Goal: Transaction & Acquisition: Purchase product/service

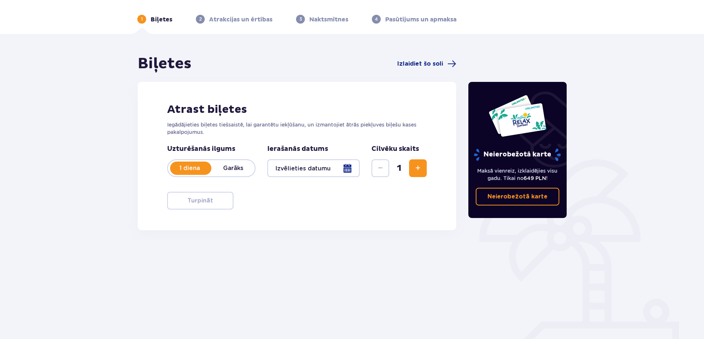
scroll to position [37, 0]
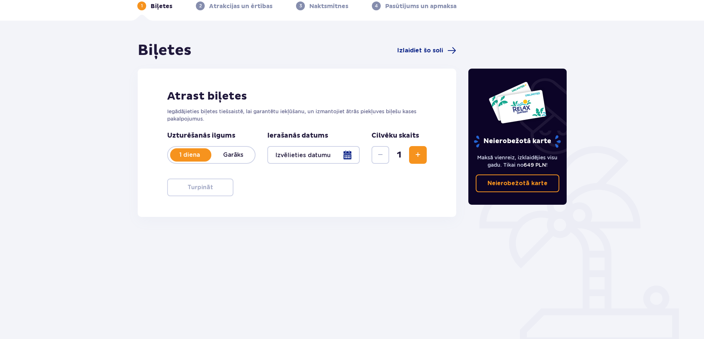
click at [349, 155] on div at bounding box center [313, 155] width 92 height 18
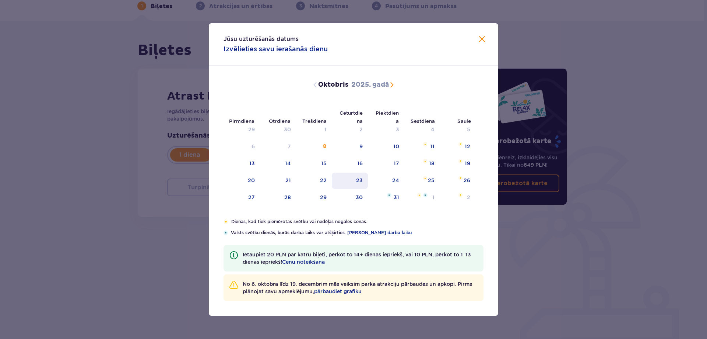
click at [360, 180] on font "23" at bounding box center [359, 180] width 7 height 6
type input "[DATE]"
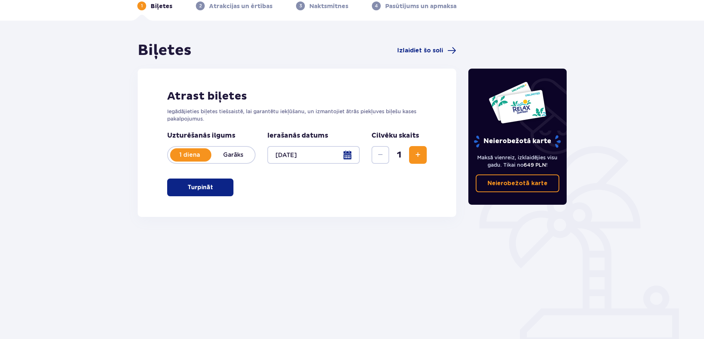
click at [417, 154] on span "Palielināt" at bounding box center [418, 154] width 9 height 9
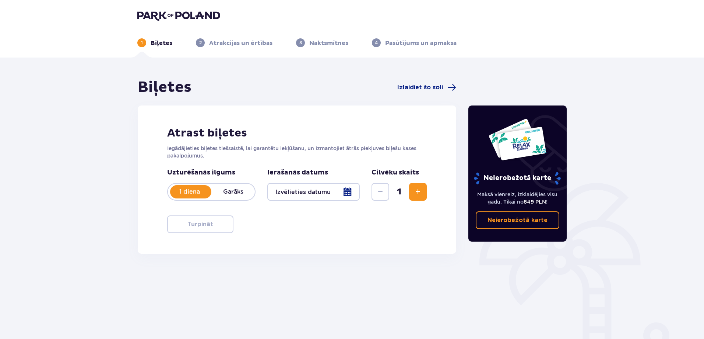
click at [347, 188] on div at bounding box center [313, 192] width 92 height 18
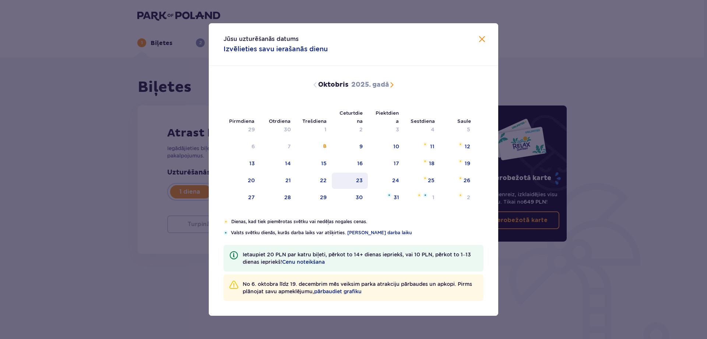
click at [362, 181] on font "23" at bounding box center [359, 180] width 7 height 6
type input "[DATE]"
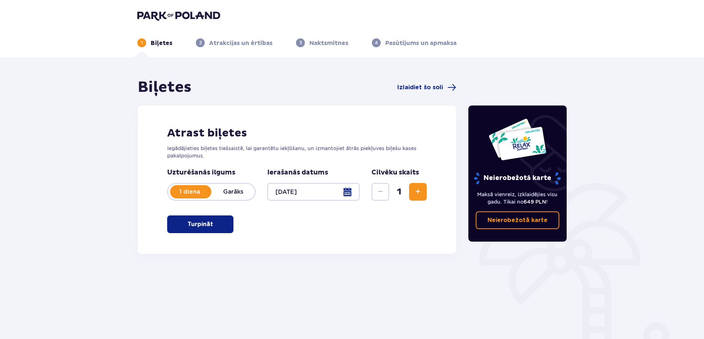
click at [418, 190] on span "Palielināt" at bounding box center [418, 191] width 9 height 9
click at [417, 189] on span "Palielināt" at bounding box center [418, 191] width 9 height 9
click at [347, 192] on div at bounding box center [313, 192] width 92 height 18
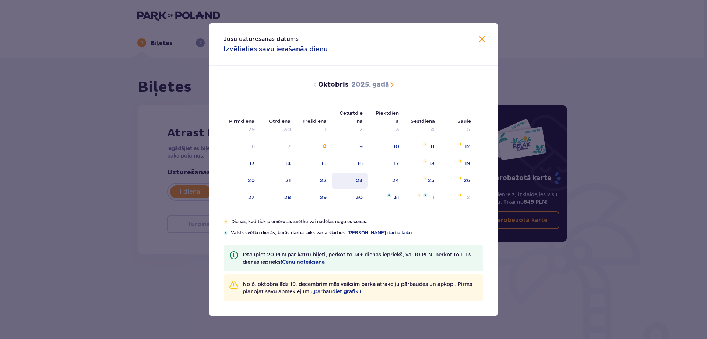
click at [362, 179] on font "23" at bounding box center [359, 180] width 7 height 6
type input "[DATE]"
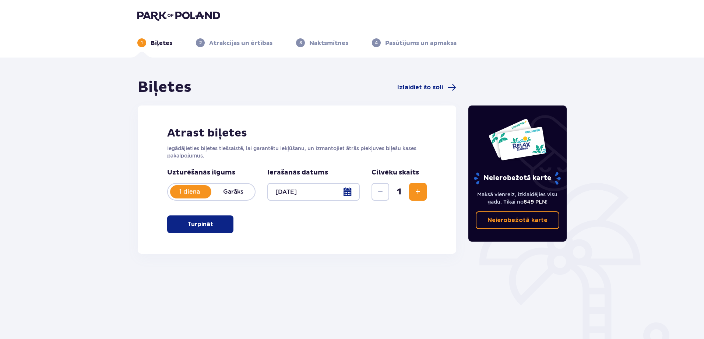
click at [243, 192] on font "Garāks" at bounding box center [233, 191] width 20 height 7
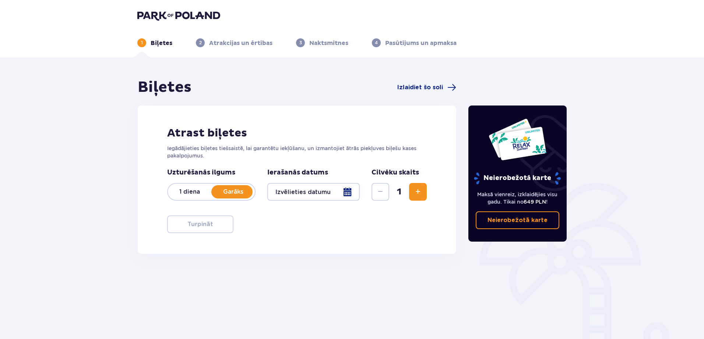
click at [194, 190] on font "1 diena" at bounding box center [189, 191] width 21 height 7
click at [352, 195] on div at bounding box center [313, 192] width 92 height 18
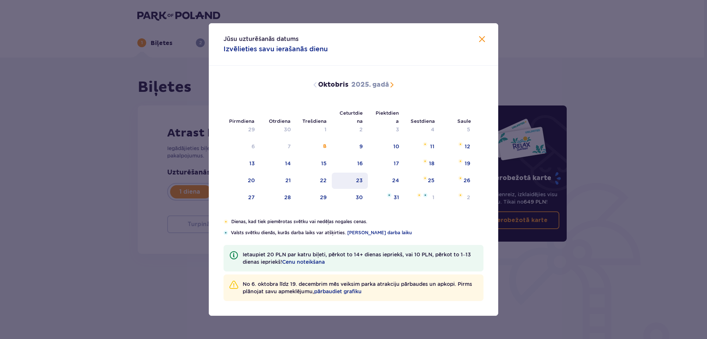
click at [357, 181] on font "23" at bounding box center [359, 180] width 7 height 6
type input "[DATE]"
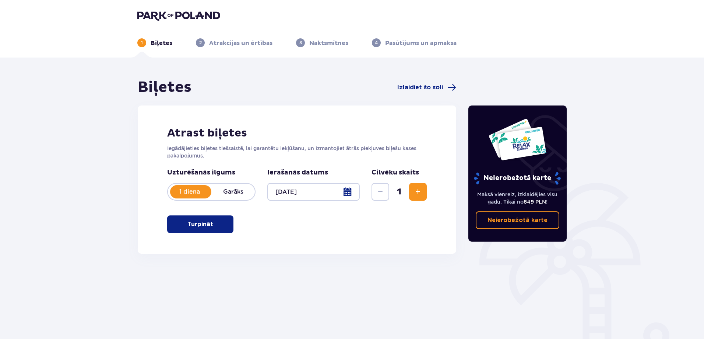
click at [195, 225] on font "Turpināt" at bounding box center [201, 224] width 26 height 6
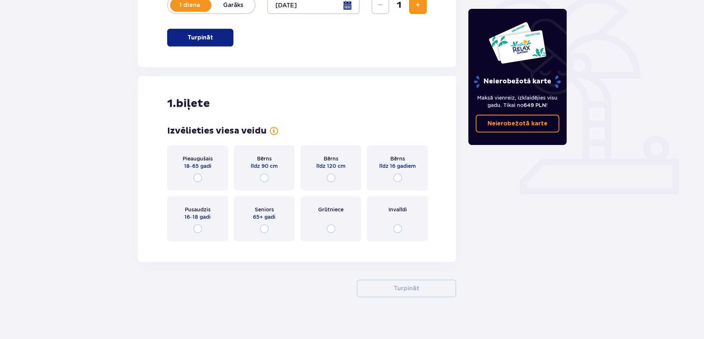
scroll to position [189, 0]
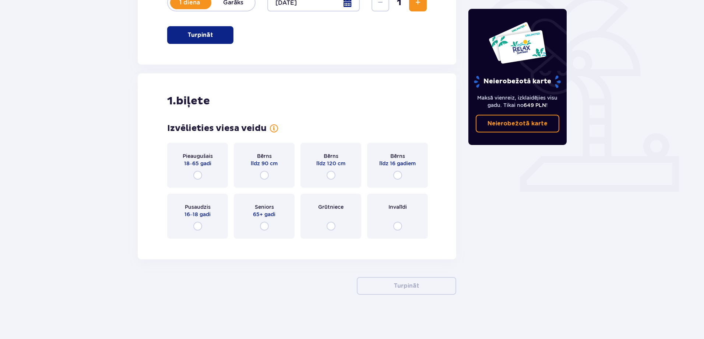
click at [198, 176] on input "radio" at bounding box center [197, 175] width 9 height 9
radio input "true"
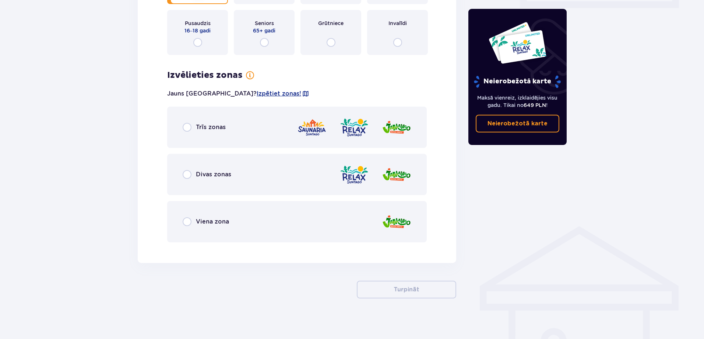
scroll to position [376, 0]
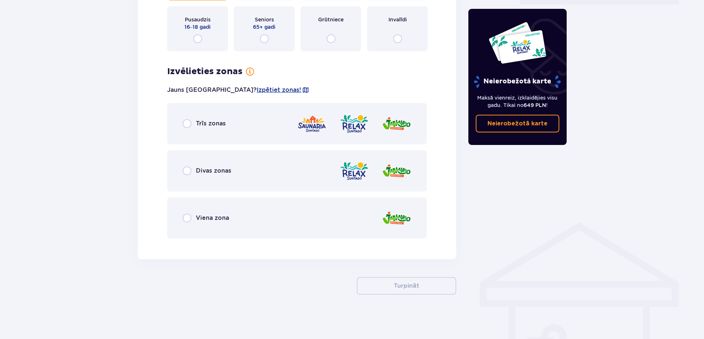
click at [188, 125] on input "radio" at bounding box center [187, 123] width 9 height 9
radio input "true"
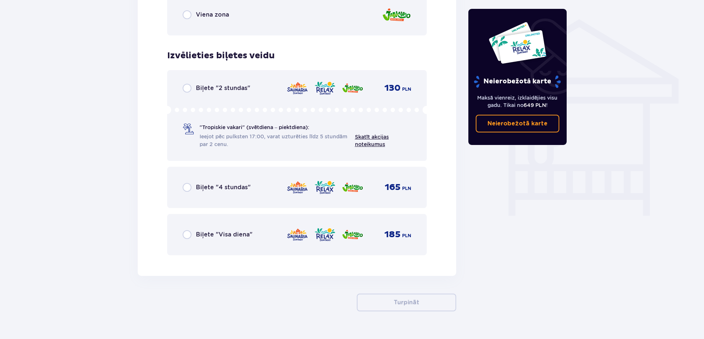
scroll to position [596, 0]
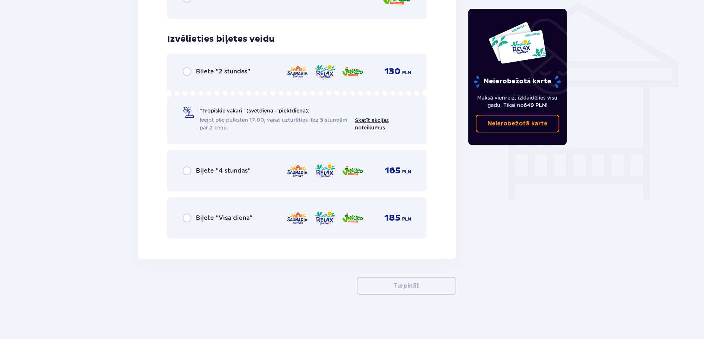
click at [188, 218] on input "radio" at bounding box center [187, 217] width 9 height 9
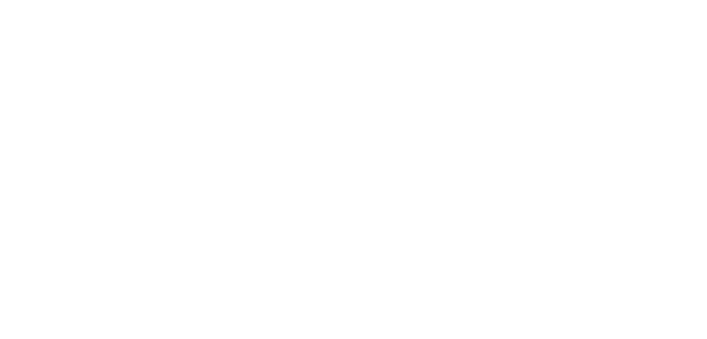
scroll to position [0, 0]
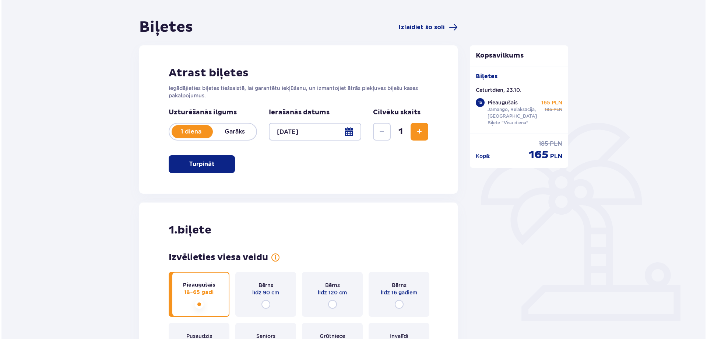
scroll to position [74, 0]
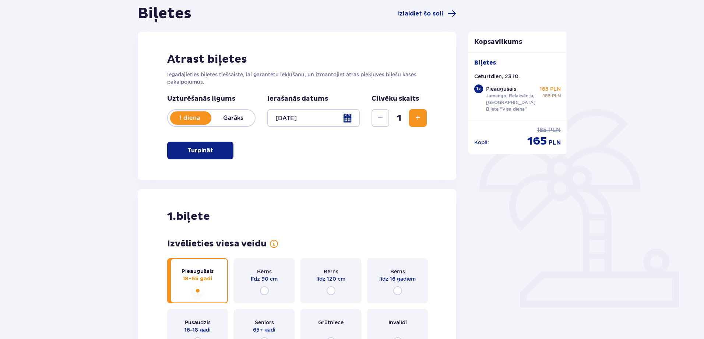
click at [346, 120] on div at bounding box center [313, 118] width 92 height 18
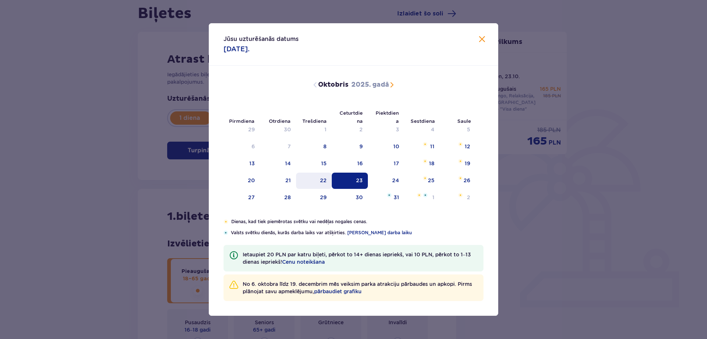
click at [322, 181] on font "22" at bounding box center [323, 180] width 7 height 6
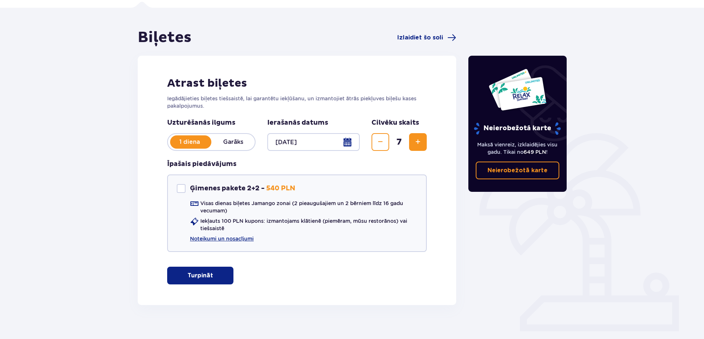
scroll to position [60, 0]
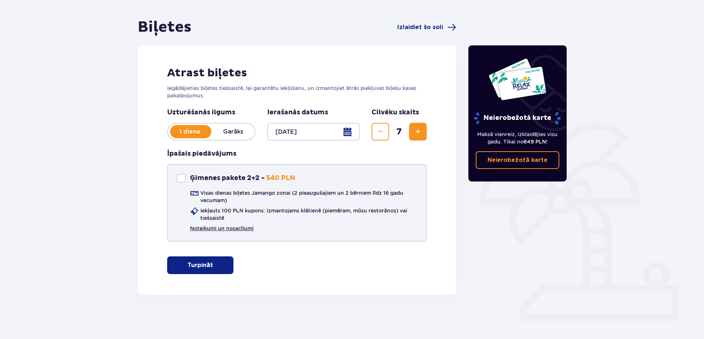
click at [216, 228] on font "Noteikumi un nosacījumi" at bounding box center [222, 228] width 64 height 6
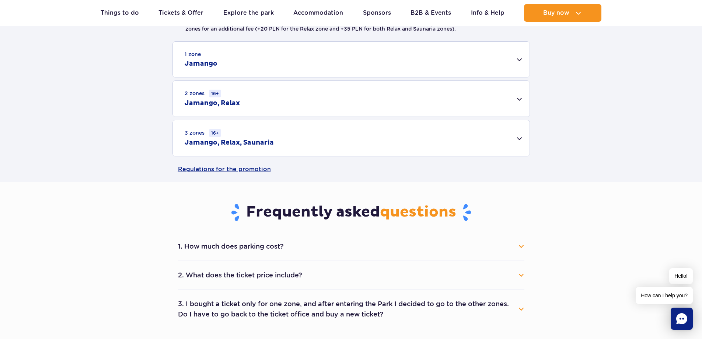
scroll to position [221, 0]
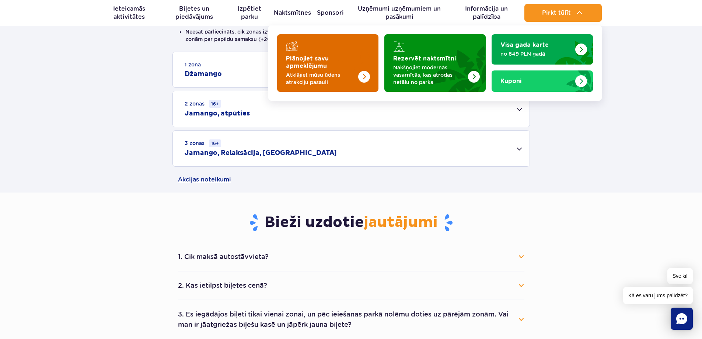
click at [363, 78] on img "Plānojiet savu apmeklējumu" at bounding box center [364, 77] width 12 height 12
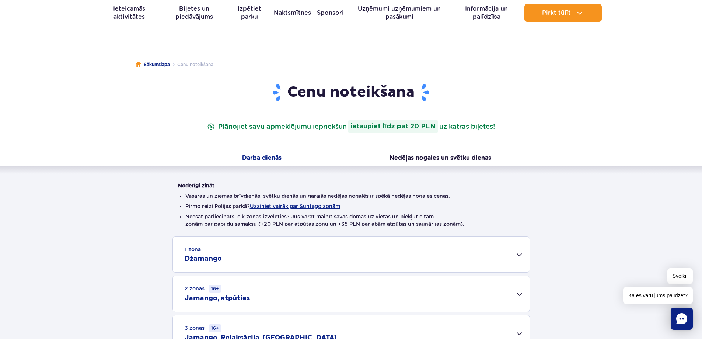
scroll to position [0, 0]
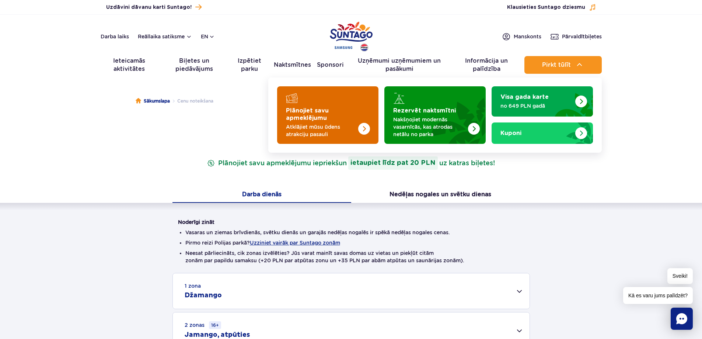
click at [314, 117] on font "Plānojiet savu apmeklējumu" at bounding box center [307, 114] width 43 height 13
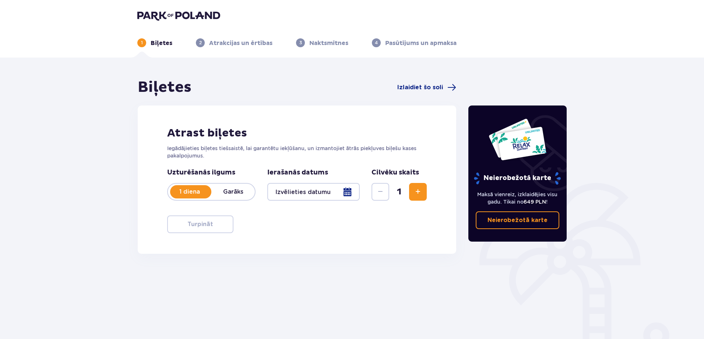
click at [345, 192] on div at bounding box center [313, 192] width 92 height 18
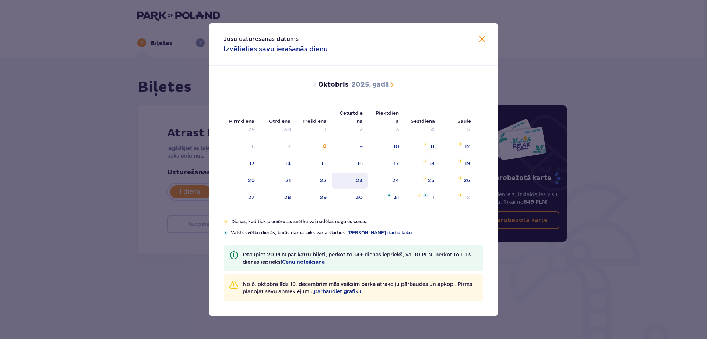
click at [361, 181] on font "23" at bounding box center [359, 180] width 7 height 6
type input "[DATE]"
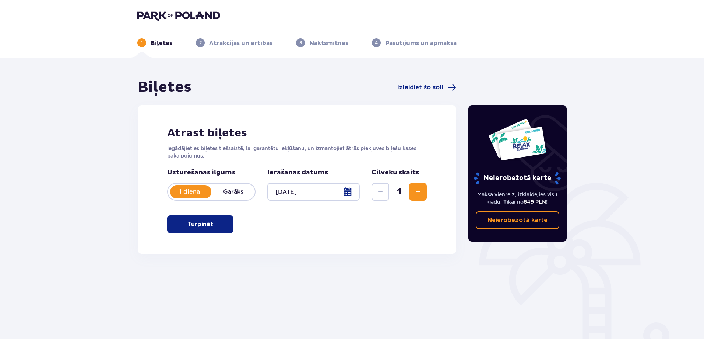
click at [415, 190] on span "Palielināt" at bounding box center [418, 191] width 9 height 9
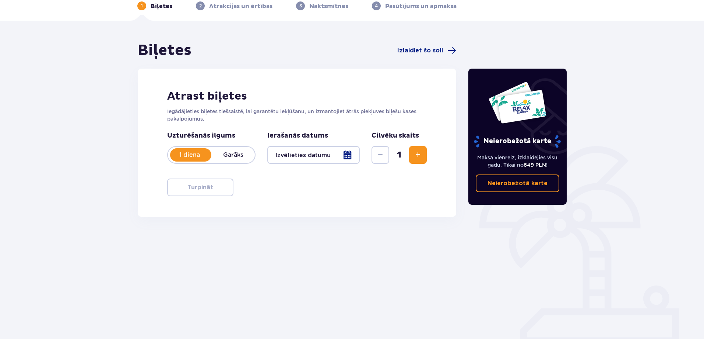
click at [346, 154] on div at bounding box center [313, 155] width 92 height 18
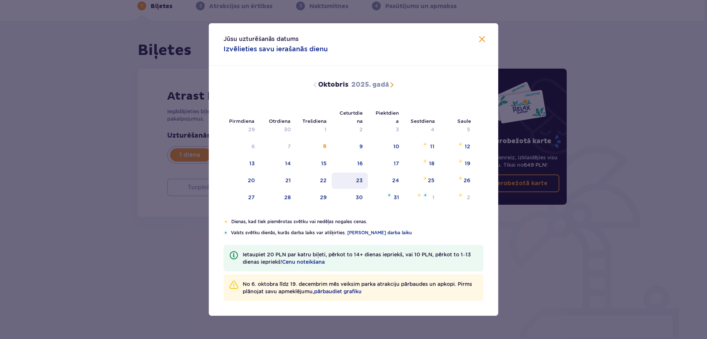
click at [357, 181] on font "23" at bounding box center [359, 180] width 7 height 6
type input "[DATE]"
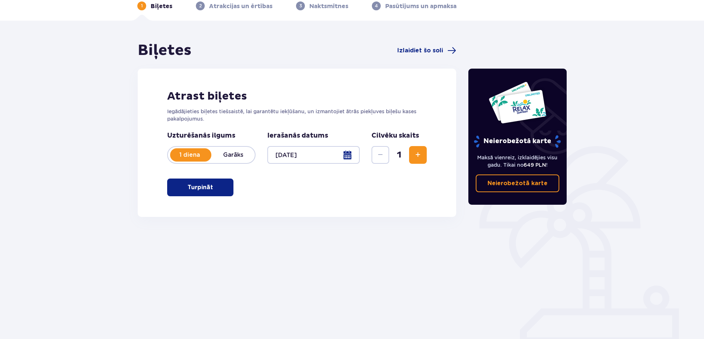
click at [420, 154] on span "Palielināt" at bounding box center [418, 154] width 9 height 9
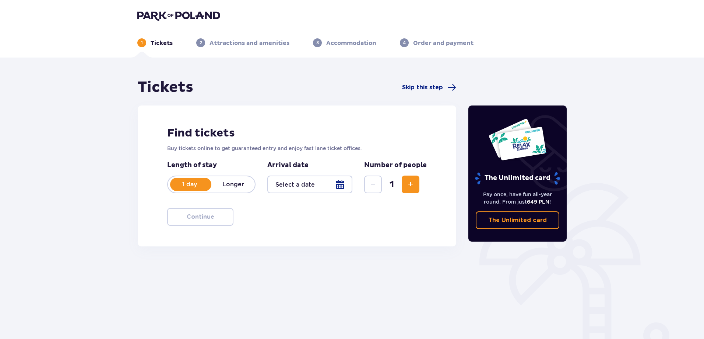
click at [341, 186] on div at bounding box center [309, 184] width 85 height 18
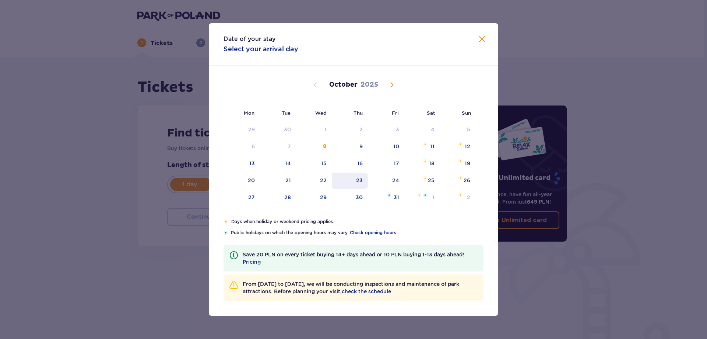
click at [361, 181] on div "23" at bounding box center [359, 179] width 7 height 7
type input "[DATE]"
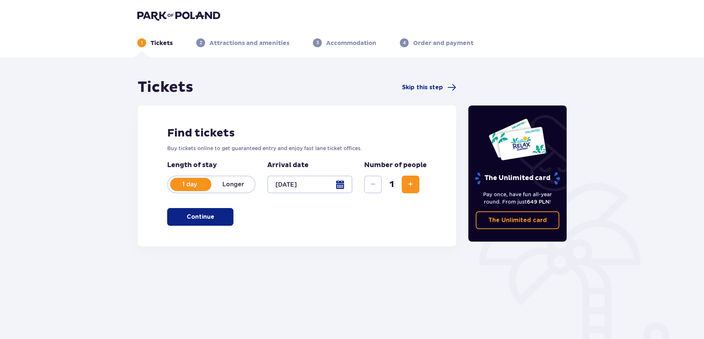
click at [207, 216] on p "Continue" at bounding box center [201, 217] width 28 height 8
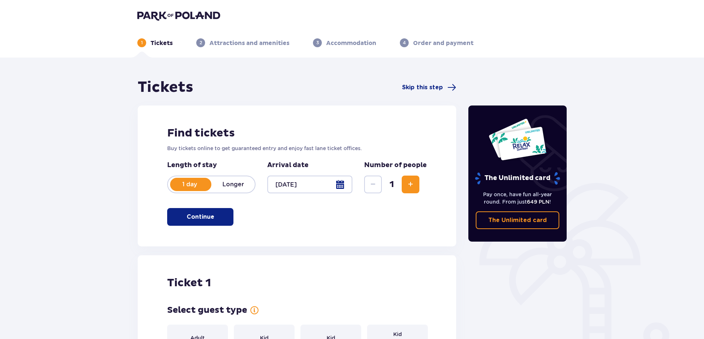
click at [412, 181] on span "Increase" at bounding box center [410, 184] width 9 height 9
click at [411, 183] on span "Increase" at bounding box center [410, 184] width 9 height 9
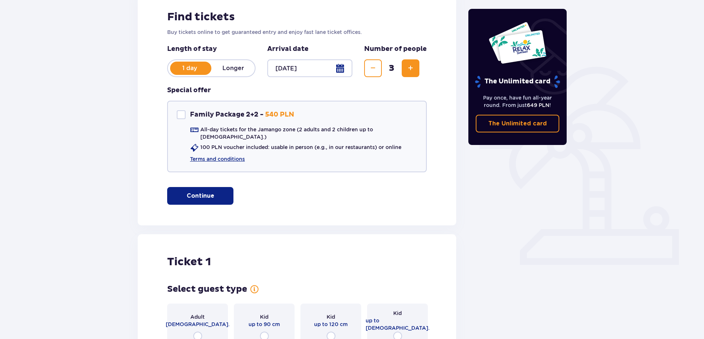
scroll to position [40, 0]
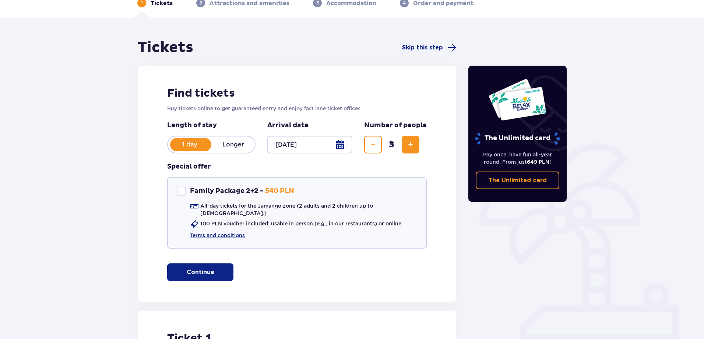
click at [411, 146] on span "Increase" at bounding box center [410, 144] width 9 height 9
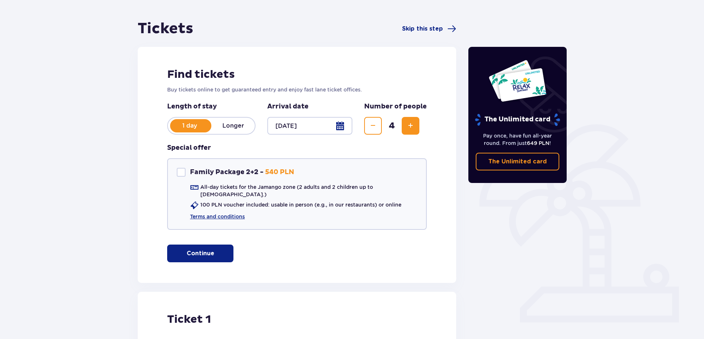
scroll to position [41, 0]
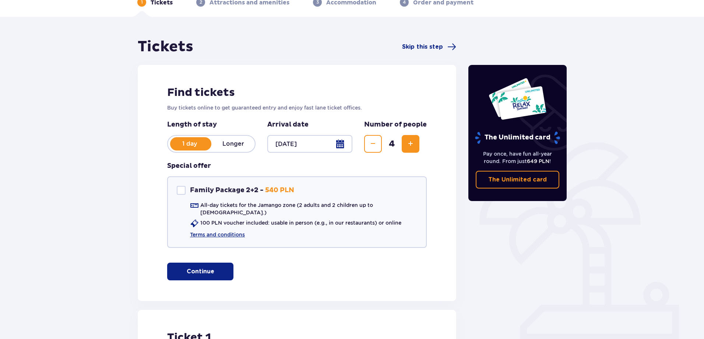
click at [408, 144] on span "Increase" at bounding box center [410, 143] width 9 height 9
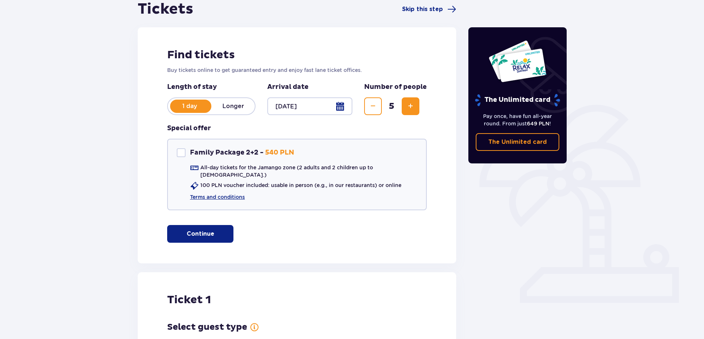
scroll to position [77, 0]
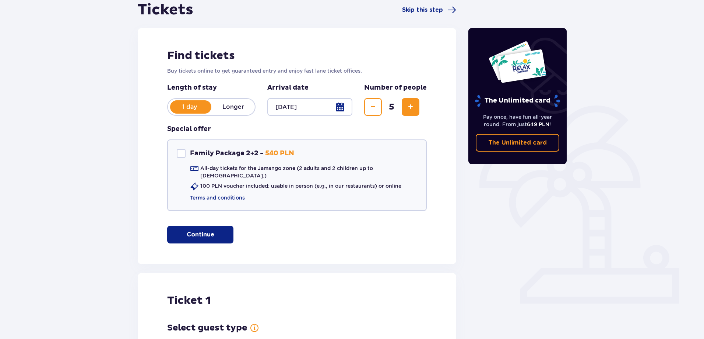
click at [410, 108] on span "Increase" at bounding box center [410, 106] width 9 height 9
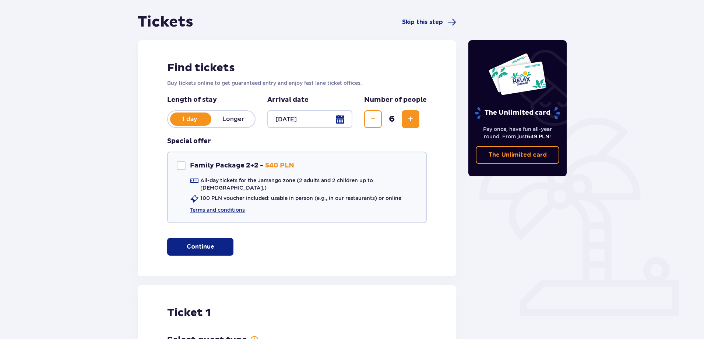
scroll to position [41, 0]
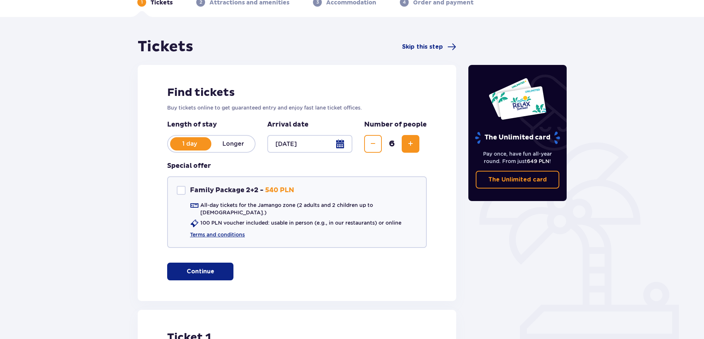
click at [411, 144] on span "Increase" at bounding box center [410, 143] width 9 height 9
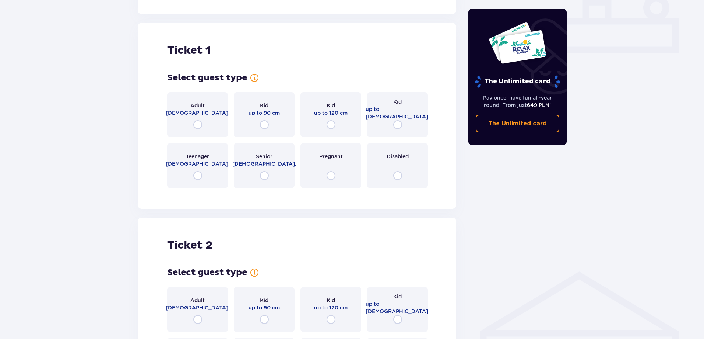
scroll to position [332, 0]
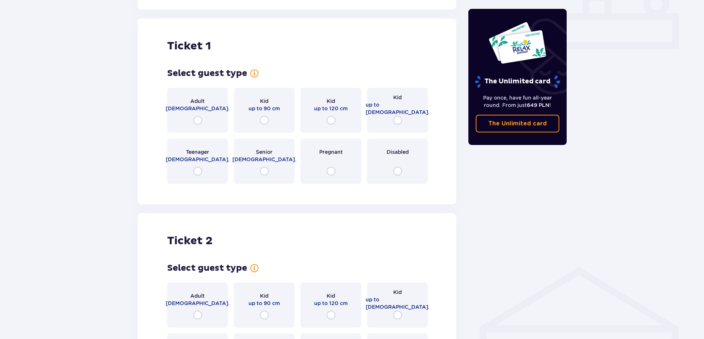
click at [198, 116] on input "radio" at bounding box center [197, 120] width 9 height 9
radio input "true"
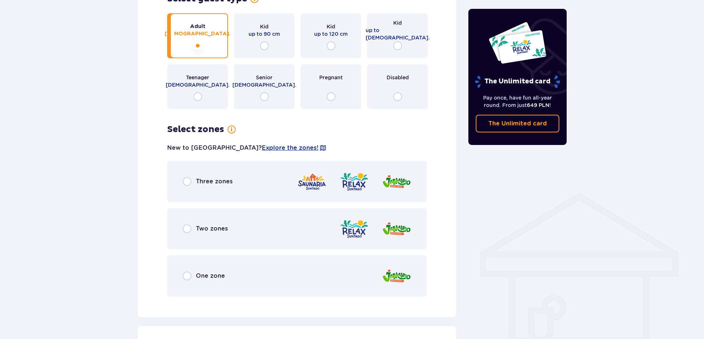
scroll to position [405, 0]
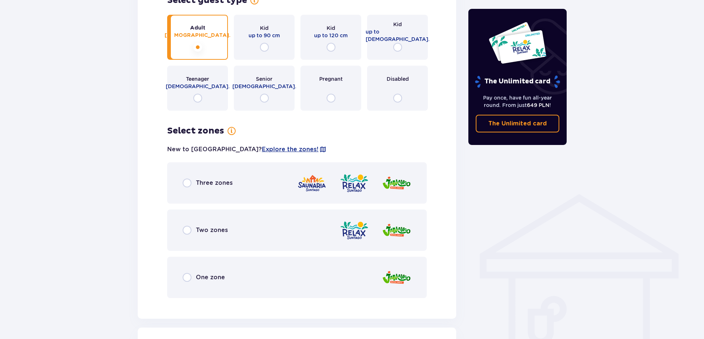
click at [186, 178] on input "radio" at bounding box center [187, 182] width 9 height 9
radio input "true"
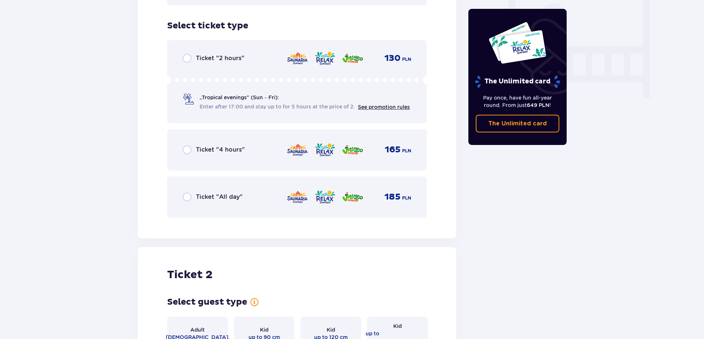
scroll to position [702, 0]
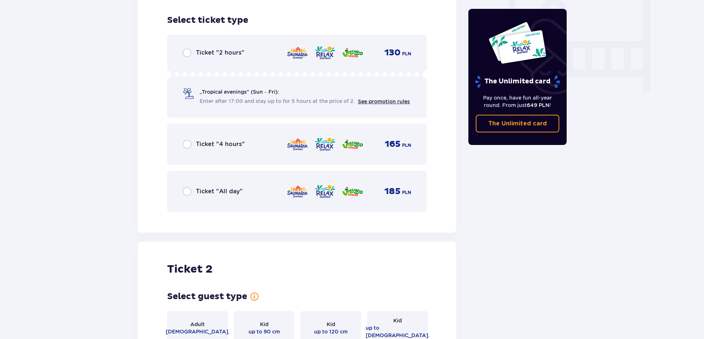
click at [186, 187] on input "radio" at bounding box center [187, 191] width 9 height 9
radio input "true"
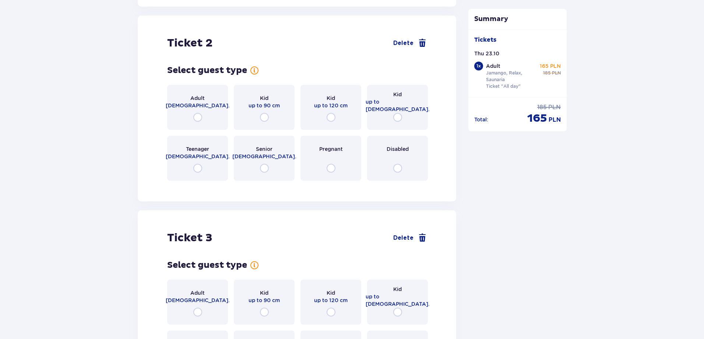
scroll to position [929, 0]
click at [198, 112] on input "radio" at bounding box center [197, 116] width 9 height 9
radio input "true"
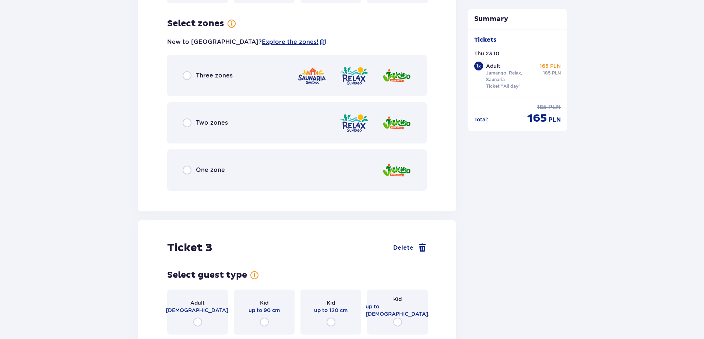
scroll to position [1109, 0]
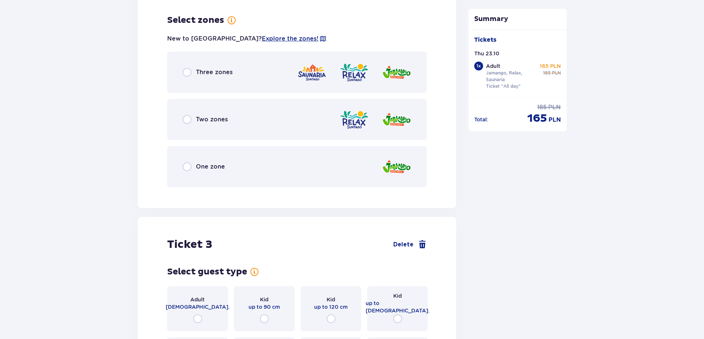
click at [188, 68] on input "radio" at bounding box center [187, 72] width 9 height 9
radio input "true"
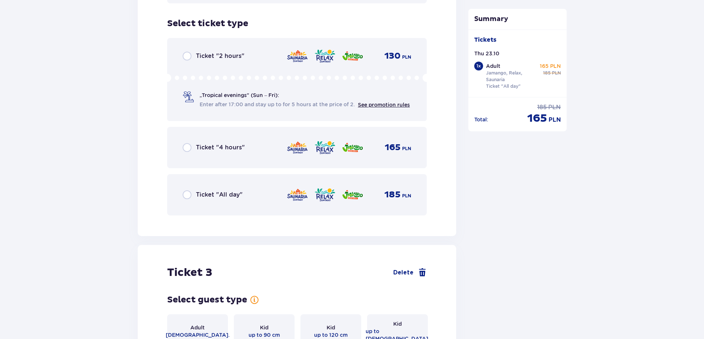
scroll to position [1296, 0]
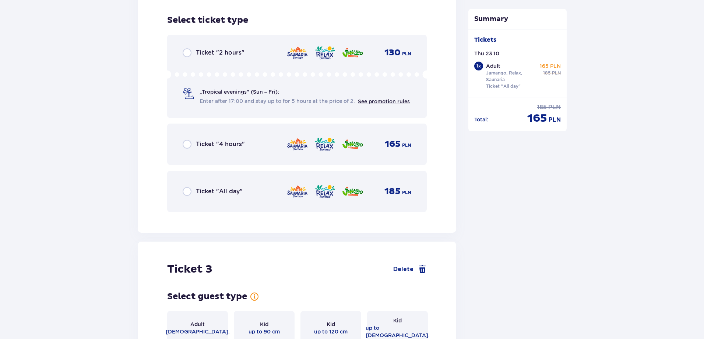
click at [186, 187] on input "radio" at bounding box center [187, 191] width 9 height 9
radio input "true"
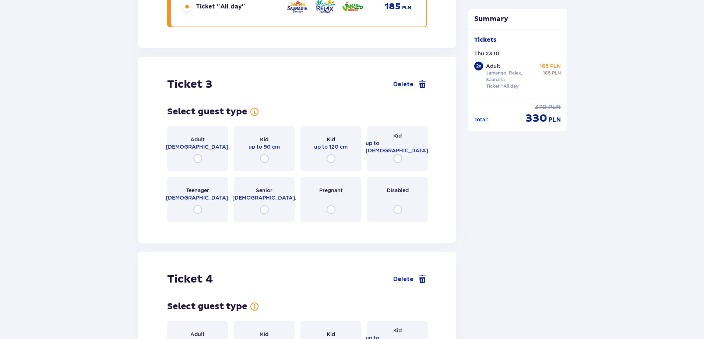
scroll to position [1485, 0]
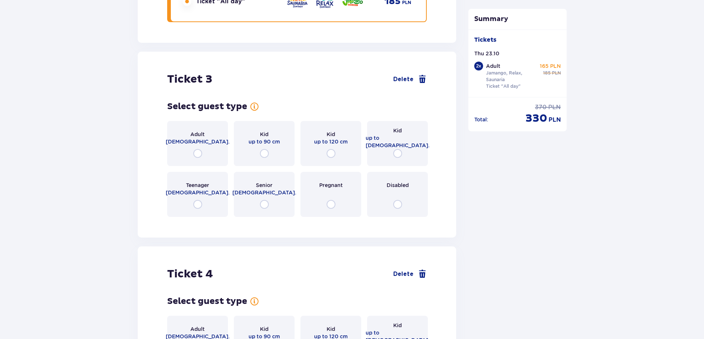
click at [199, 149] on input "radio" at bounding box center [197, 153] width 9 height 9
radio input "true"
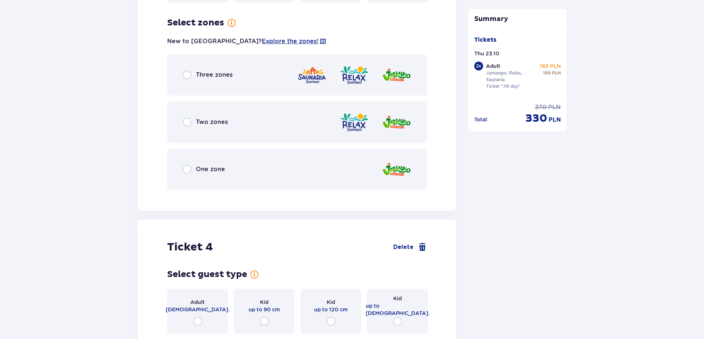
scroll to position [1702, 0]
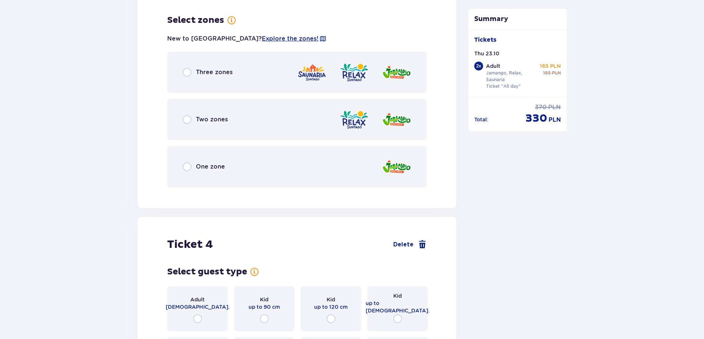
click at [188, 68] on input "radio" at bounding box center [187, 72] width 9 height 9
radio input "true"
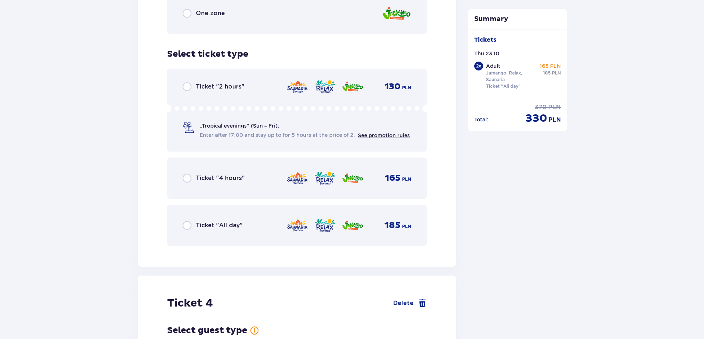
scroll to position [1889, 0]
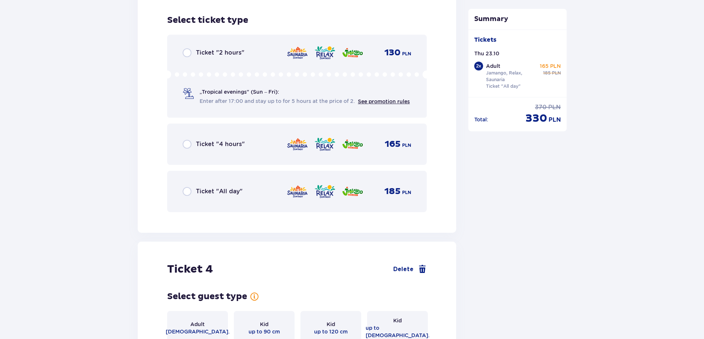
click at [188, 187] on input "radio" at bounding box center [187, 191] width 9 height 9
radio input "true"
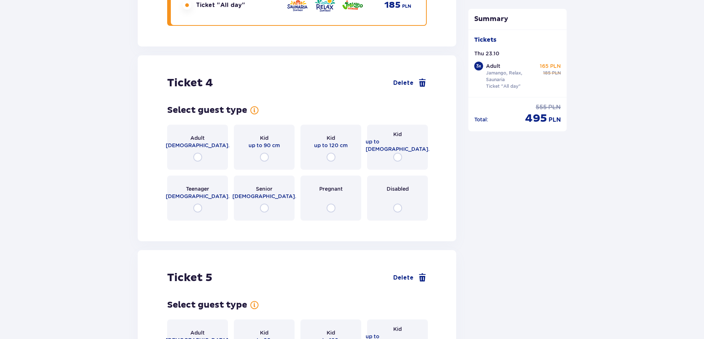
scroll to position [2116, 0]
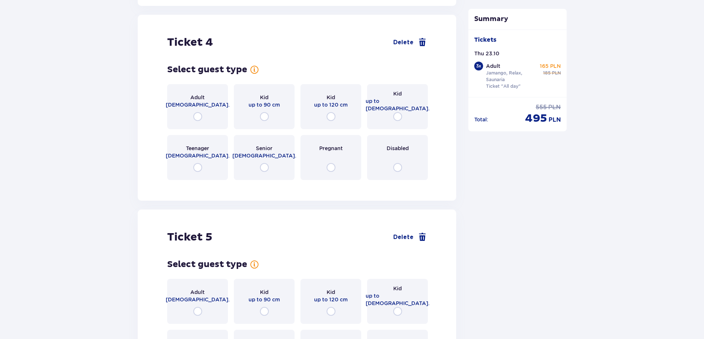
click at [198, 112] on input "radio" at bounding box center [197, 116] width 9 height 9
radio input "true"
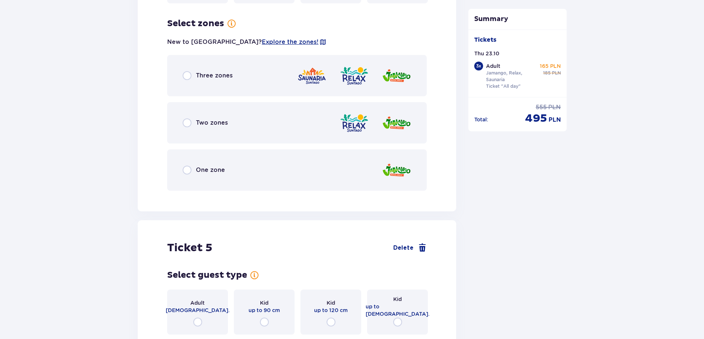
scroll to position [2296, 0]
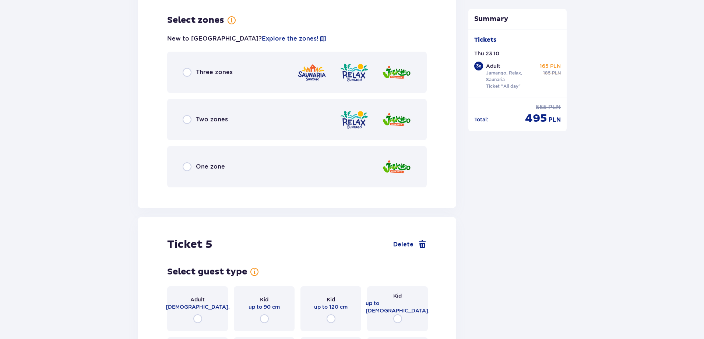
click at [188, 68] on input "radio" at bounding box center [187, 72] width 9 height 9
radio input "true"
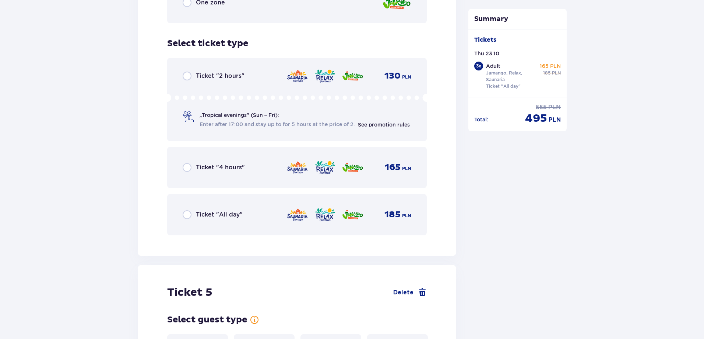
scroll to position [2483, 0]
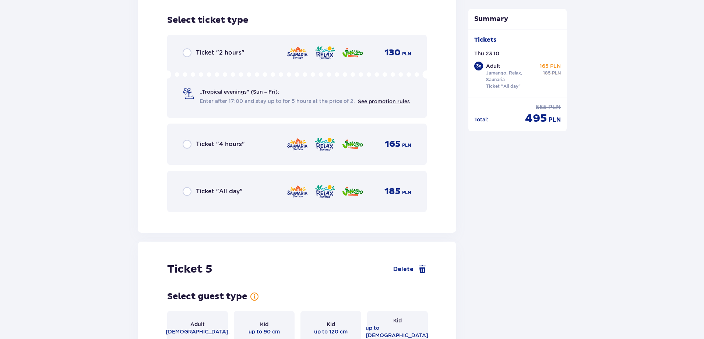
click at [187, 187] on input "radio" at bounding box center [187, 191] width 9 height 9
radio input "true"
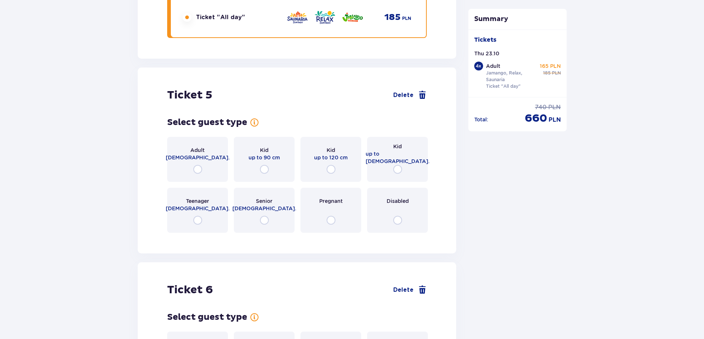
scroll to position [2648, 0]
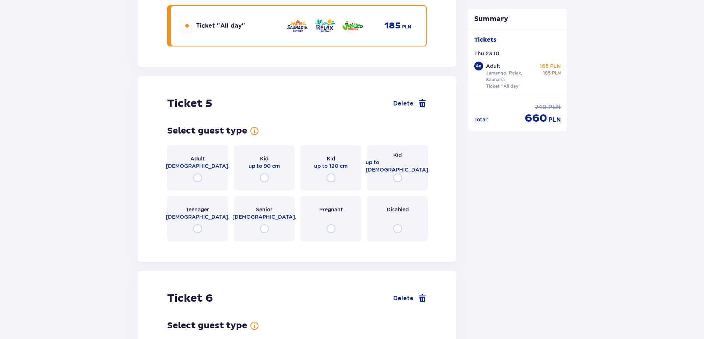
click at [200, 173] on input "radio" at bounding box center [197, 177] width 9 height 9
radio input "true"
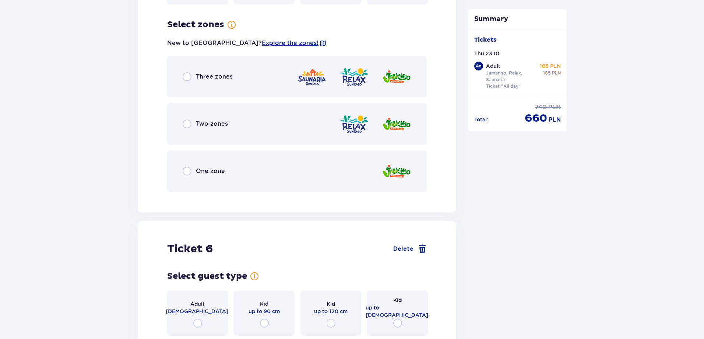
scroll to position [2889, 0]
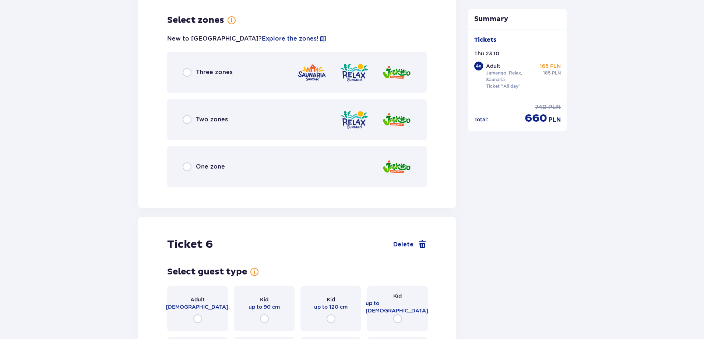
click at [188, 68] on input "radio" at bounding box center [187, 72] width 9 height 9
radio input "true"
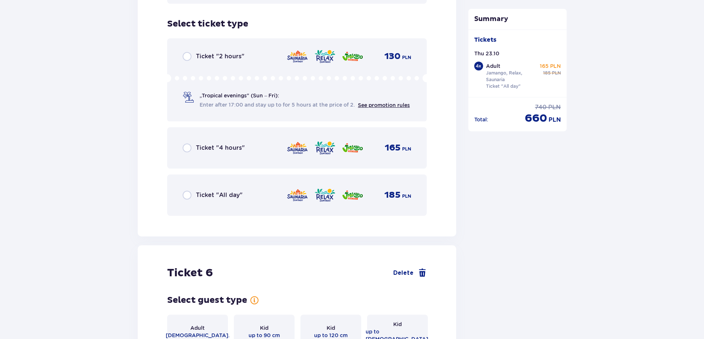
scroll to position [3076, 0]
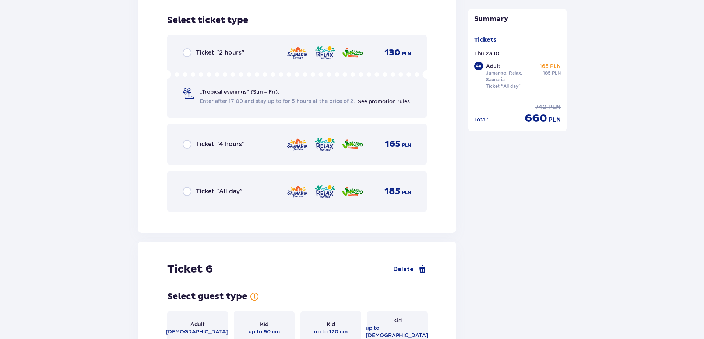
click at [186, 187] on input "radio" at bounding box center [187, 191] width 9 height 9
radio input "true"
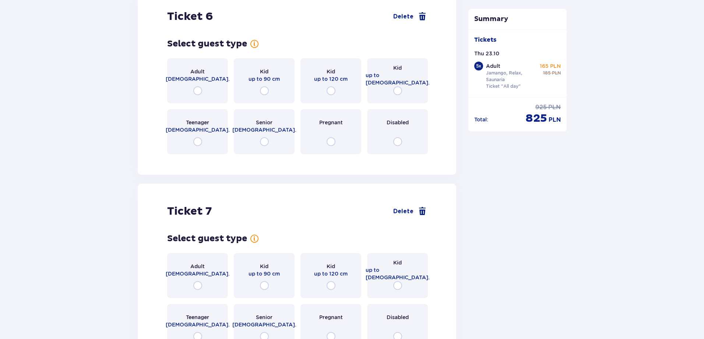
scroll to position [3286, 0]
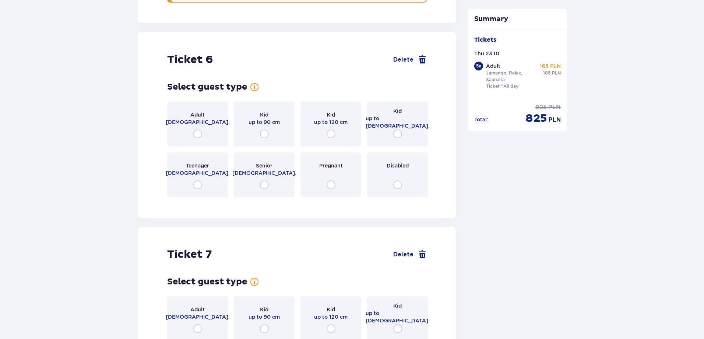
click at [396, 129] on input "radio" at bounding box center [397, 133] width 9 height 9
radio input "true"
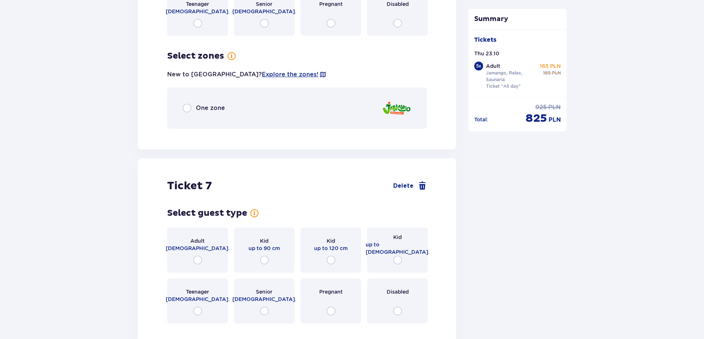
scroll to position [3483, 0]
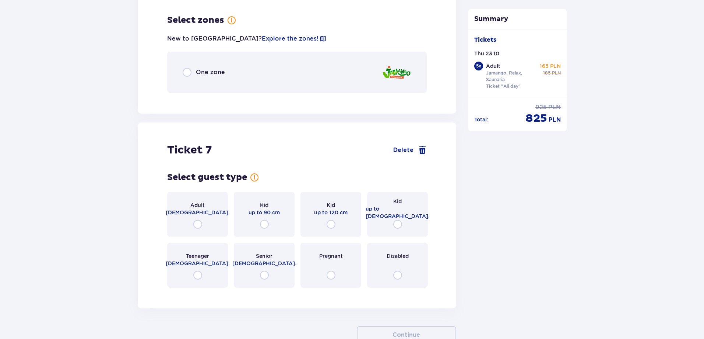
click at [187, 68] on input "radio" at bounding box center [187, 72] width 9 height 9
radio input "true"
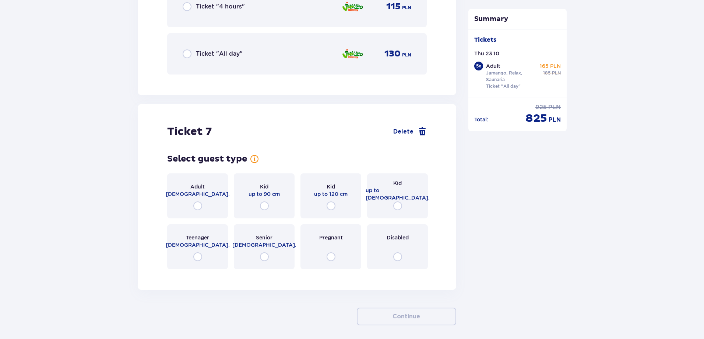
scroll to position [3723, 0]
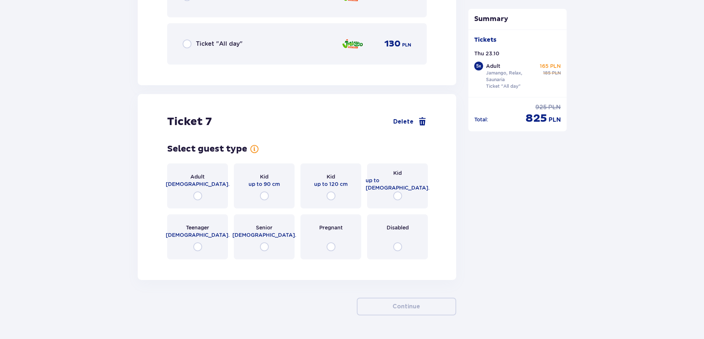
click at [398, 191] on input "radio" at bounding box center [397, 195] width 9 height 9
radio input "true"
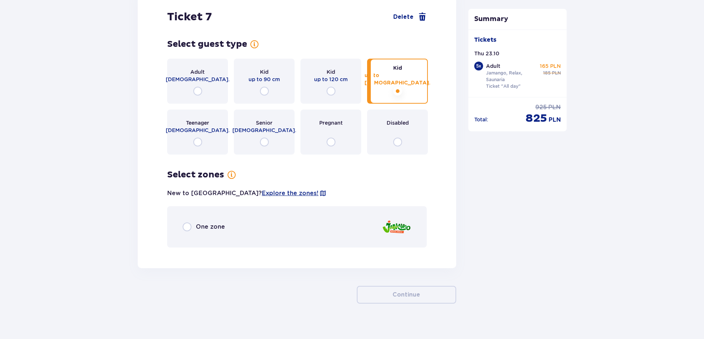
scroll to position [3830, 0]
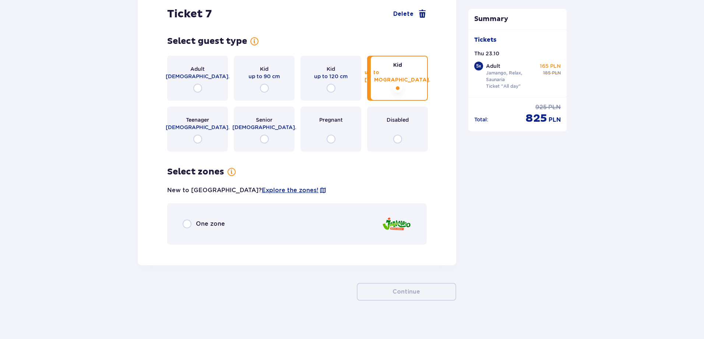
click at [188, 219] on input "radio" at bounding box center [187, 223] width 9 height 9
radio input "true"
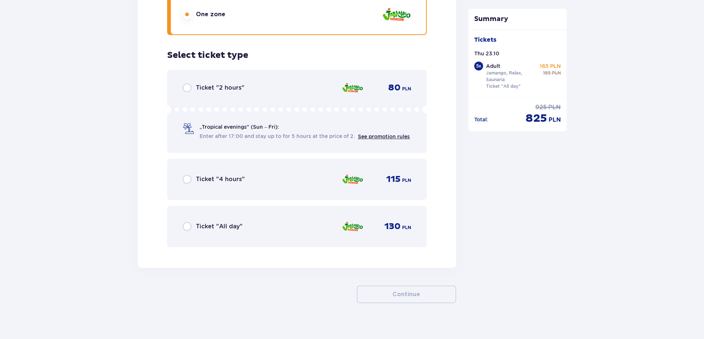
scroll to position [4042, 0]
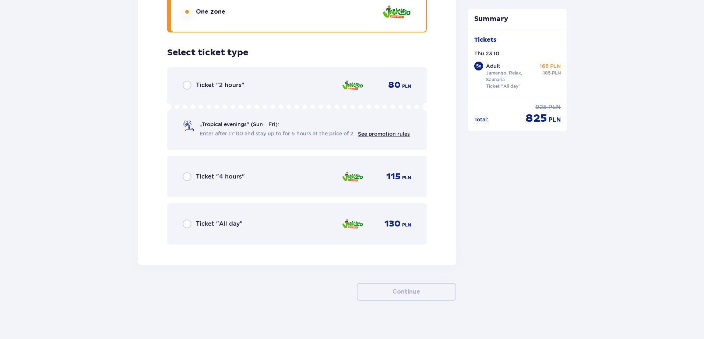
click at [188, 219] on input "radio" at bounding box center [187, 223] width 9 height 9
radio input "true"
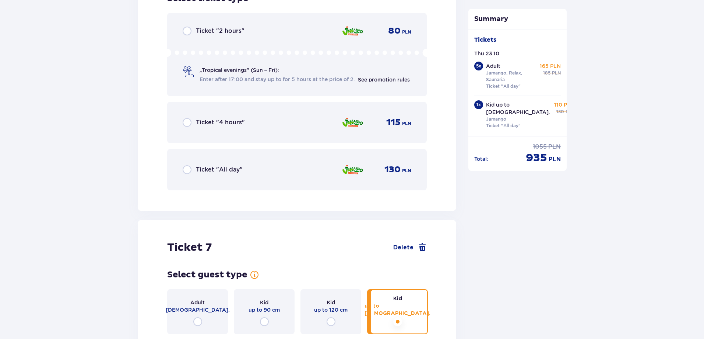
scroll to position [3598, 0]
click at [188, 165] on input "radio" at bounding box center [187, 169] width 9 height 9
radio input "true"
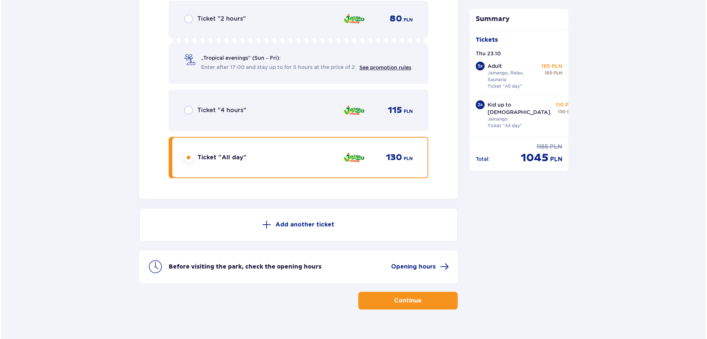
scroll to position [4117, 0]
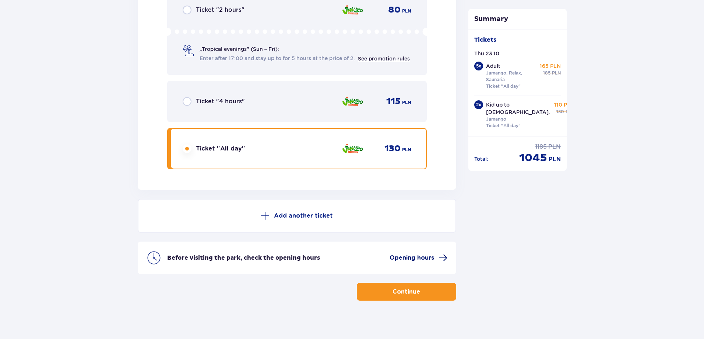
click at [420, 253] on span "Opening hours" at bounding box center [412, 257] width 45 height 8
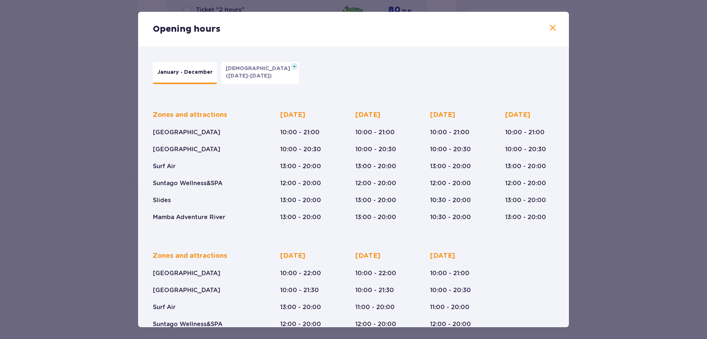
scroll to position [0, 0]
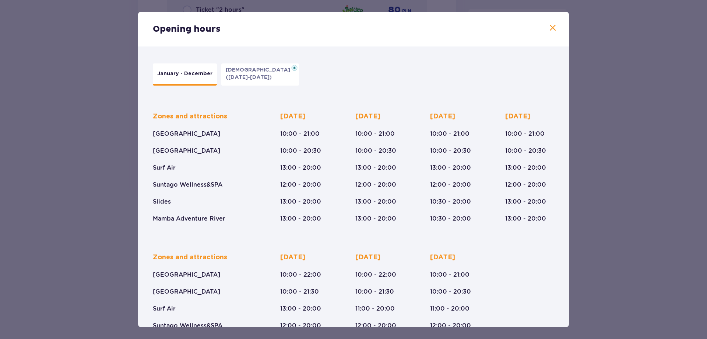
click at [180, 77] on p "January - December" at bounding box center [184, 73] width 55 height 7
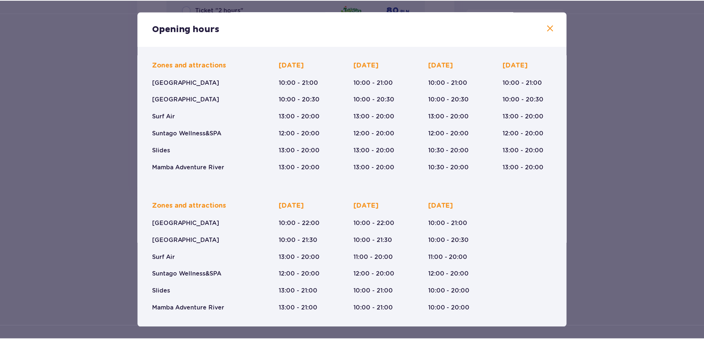
scroll to position [14, 0]
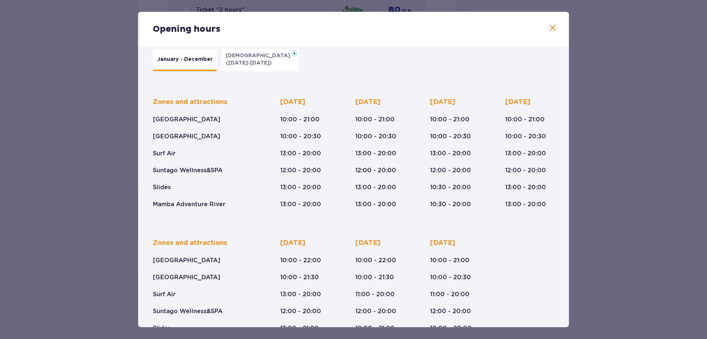
click at [144, 15] on div "Opening hours" at bounding box center [353, 29] width 431 height 35
click at [549, 27] on span at bounding box center [553, 28] width 9 height 9
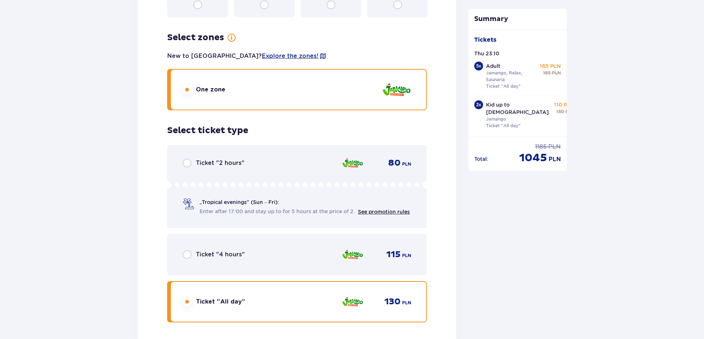
scroll to position [4117, 0]
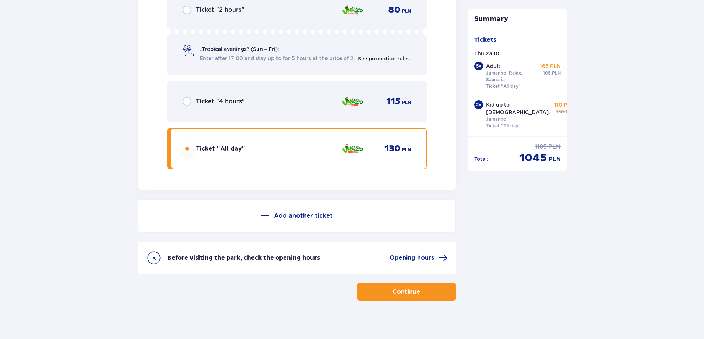
click at [403, 287] on p "Continue" at bounding box center [407, 291] width 28 height 8
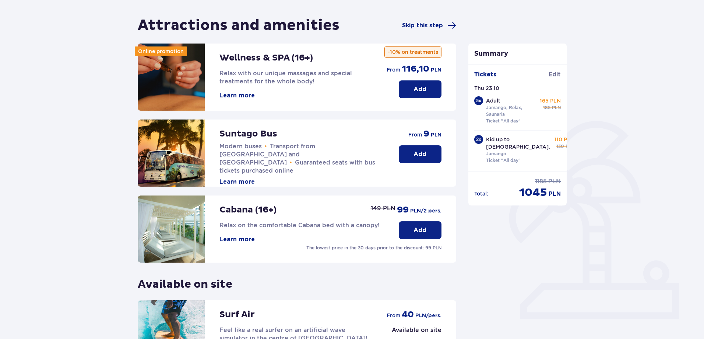
scroll to position [50, 0]
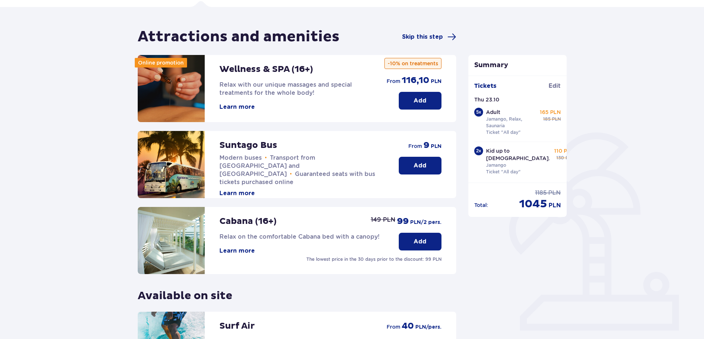
click at [232, 189] on button "Learn more" at bounding box center [237, 193] width 35 height 8
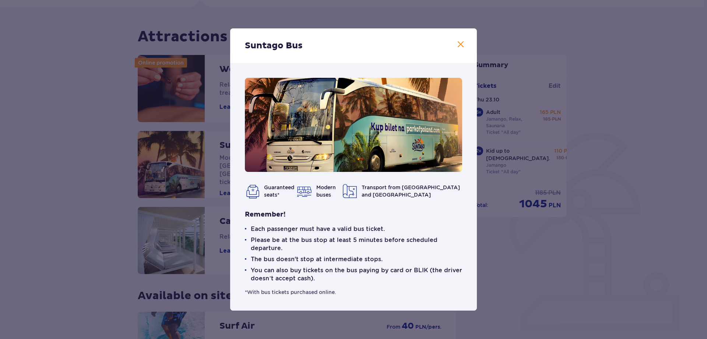
click at [461, 45] on span at bounding box center [460, 44] width 9 height 9
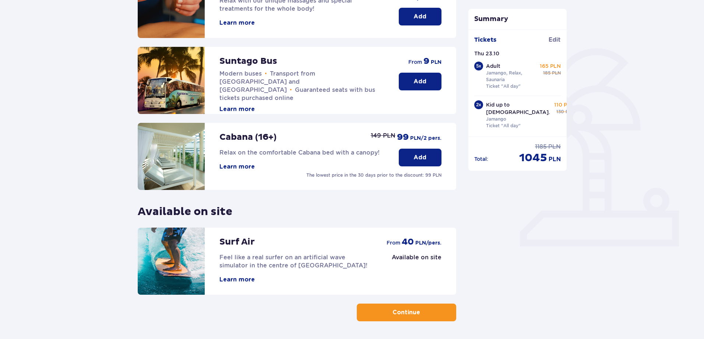
scroll to position [161, 0]
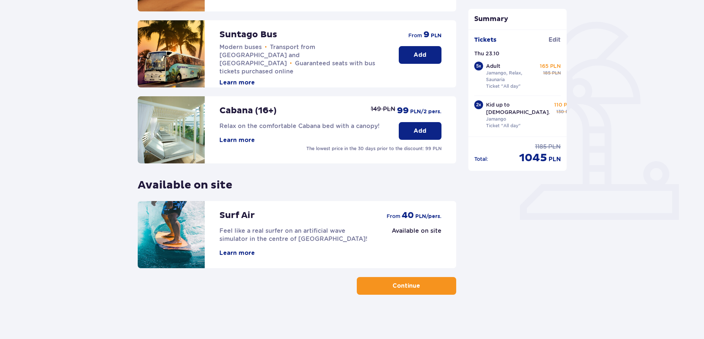
click at [406, 286] on p "Continue" at bounding box center [407, 285] width 28 height 8
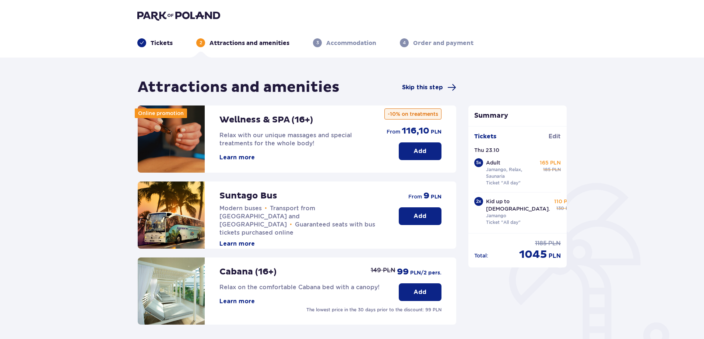
click at [417, 87] on span "Skip this step" at bounding box center [422, 87] width 41 height 8
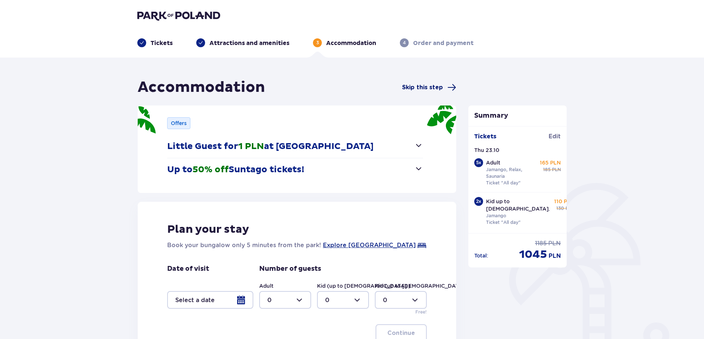
click at [423, 87] on span "Skip this step" at bounding box center [422, 87] width 41 height 8
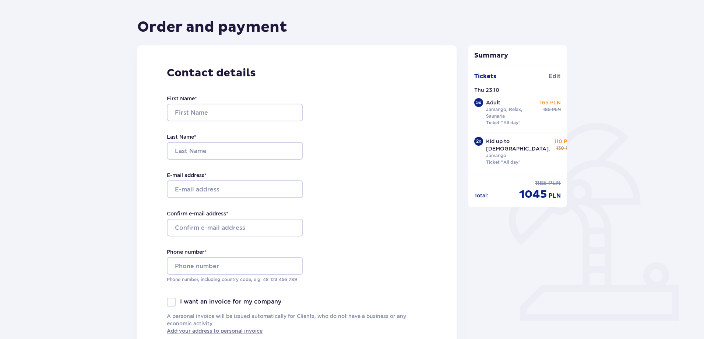
scroll to position [74, 0]
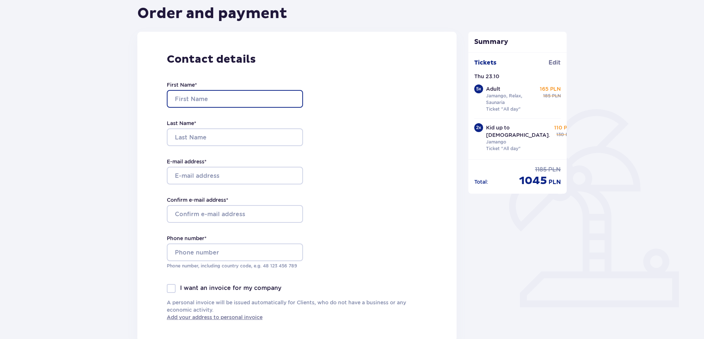
click at [225, 101] on input "First Name *" at bounding box center [235, 99] width 136 height 18
type input "Madara"
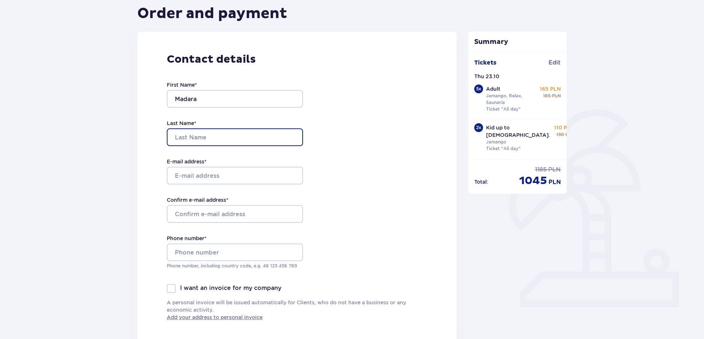
type input "Muižniece"
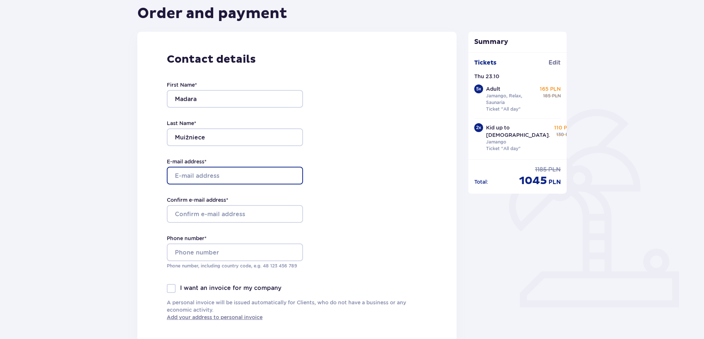
type input "[EMAIL_ADDRESS][DOMAIN_NAME]"
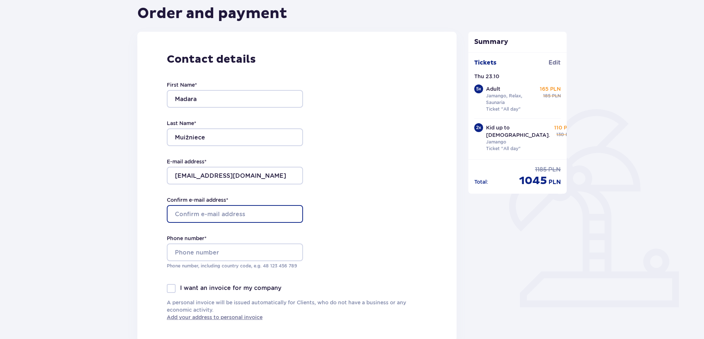
type input "[EMAIL_ADDRESS][DOMAIN_NAME]"
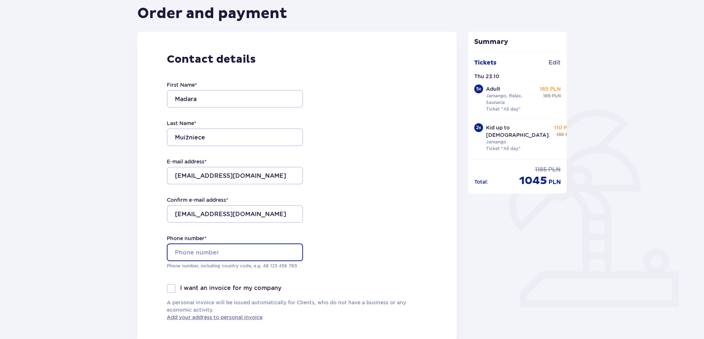
type input "26144841"
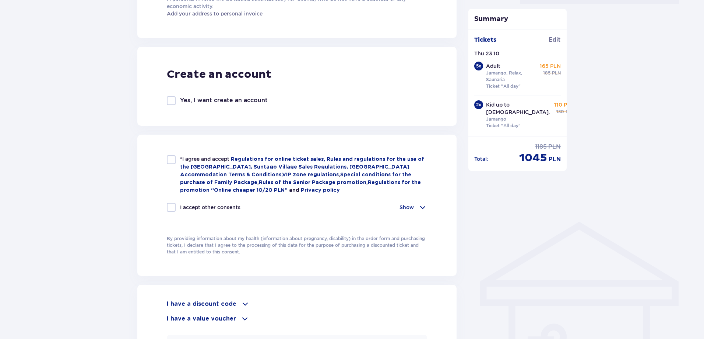
scroll to position [382, 0]
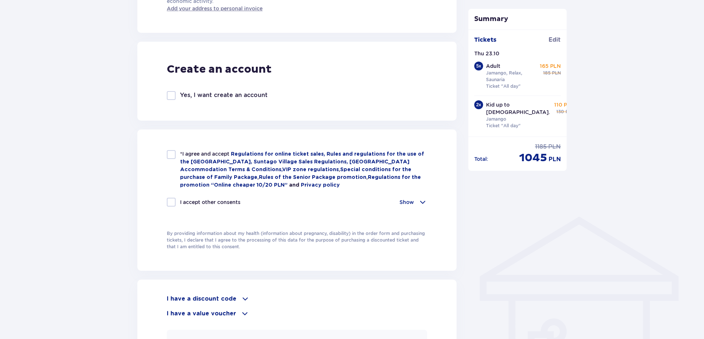
click at [171, 155] on div at bounding box center [171, 154] width 9 height 9
checkbox input "true"
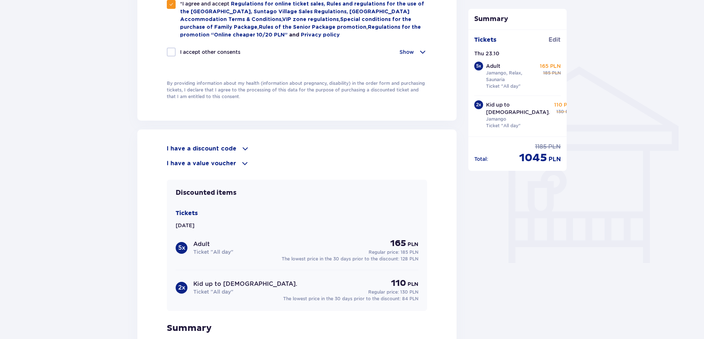
scroll to position [529, 0]
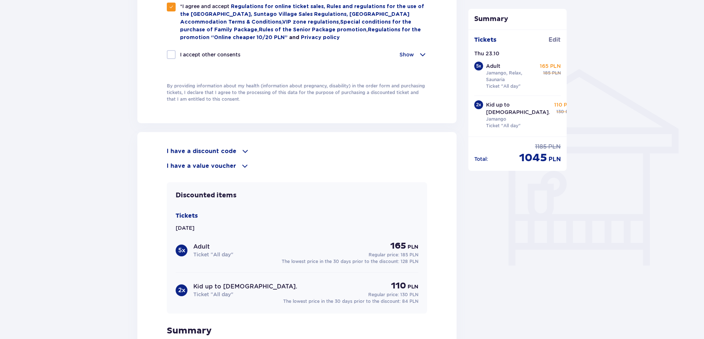
click at [171, 55] on div at bounding box center [171, 54] width 9 height 9
checkbox input "true"
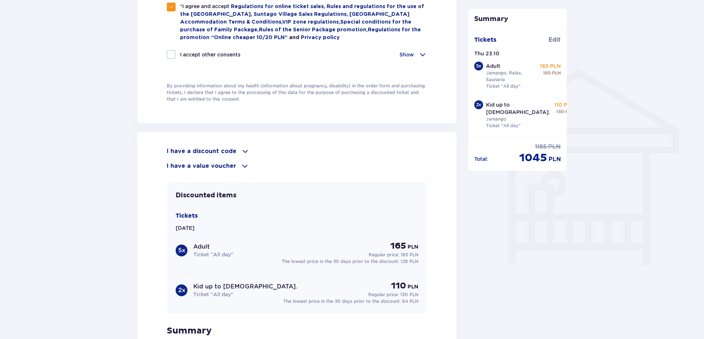
checkbox input "true"
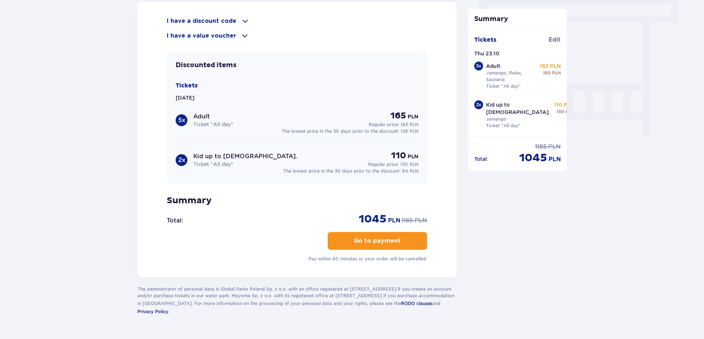
scroll to position [677, 0]
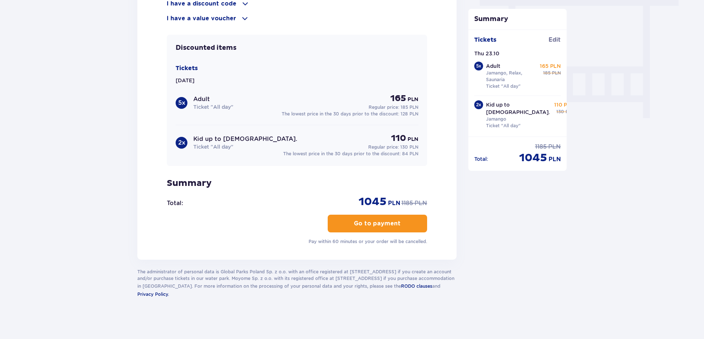
click at [367, 220] on p "Go to payment" at bounding box center [377, 223] width 47 height 8
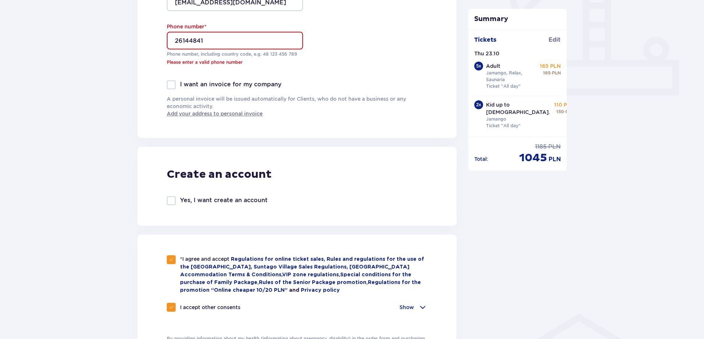
scroll to position [280, 0]
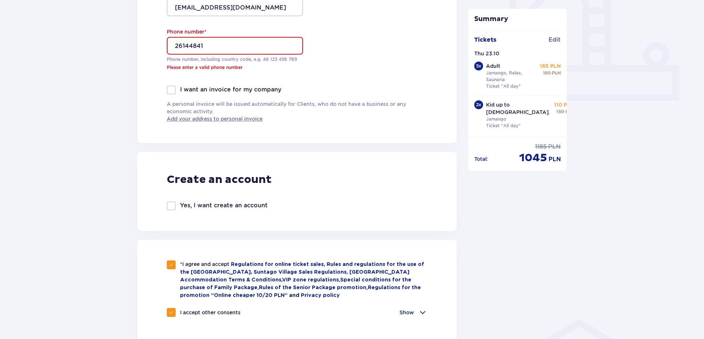
click at [176, 46] on input "26144841" at bounding box center [235, 46] width 136 height 18
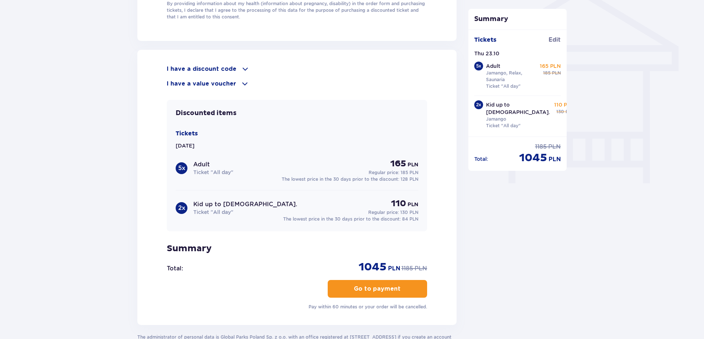
scroll to position [677, 0]
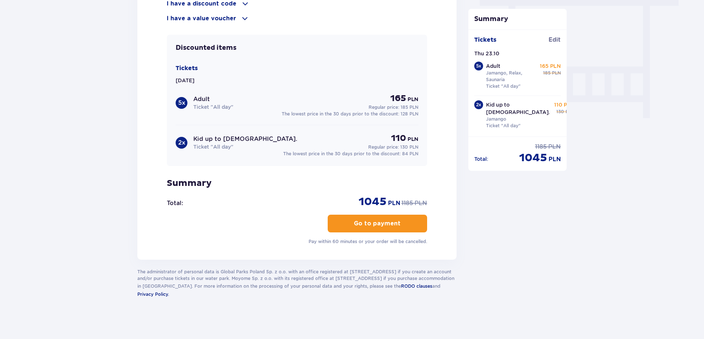
type input "+371 26144841"
click at [367, 223] on p "Go to payment" at bounding box center [377, 223] width 47 height 8
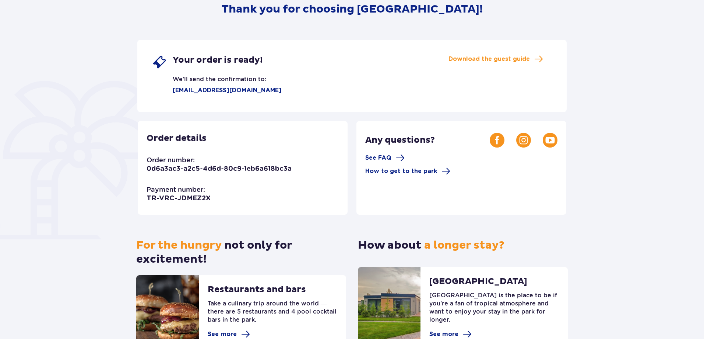
scroll to position [78, 0]
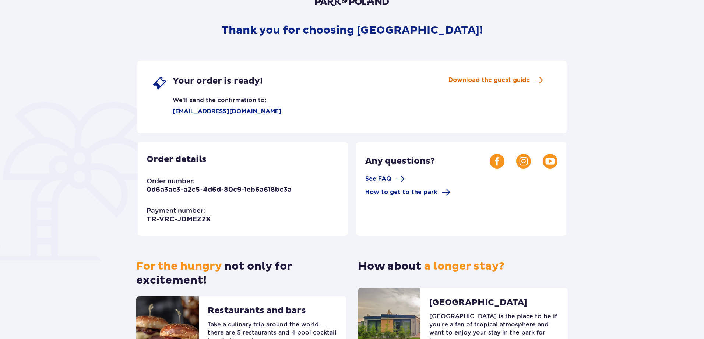
click at [540, 80] on span at bounding box center [539, 80] width 9 height 9
